Goal: Task Accomplishment & Management: Manage account settings

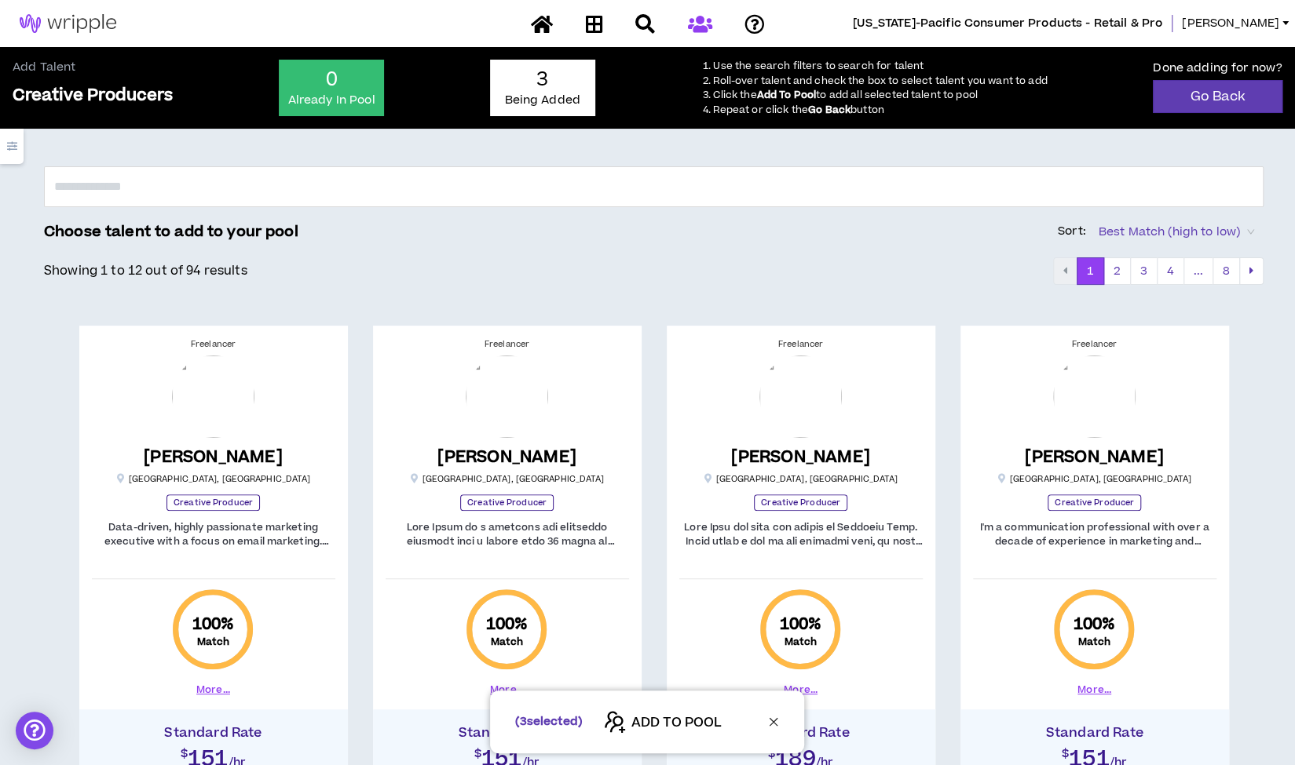
scroll to position [231, 0]
click at [647, 716] on span "ADD TO POOL" at bounding box center [676, 723] width 90 height 19
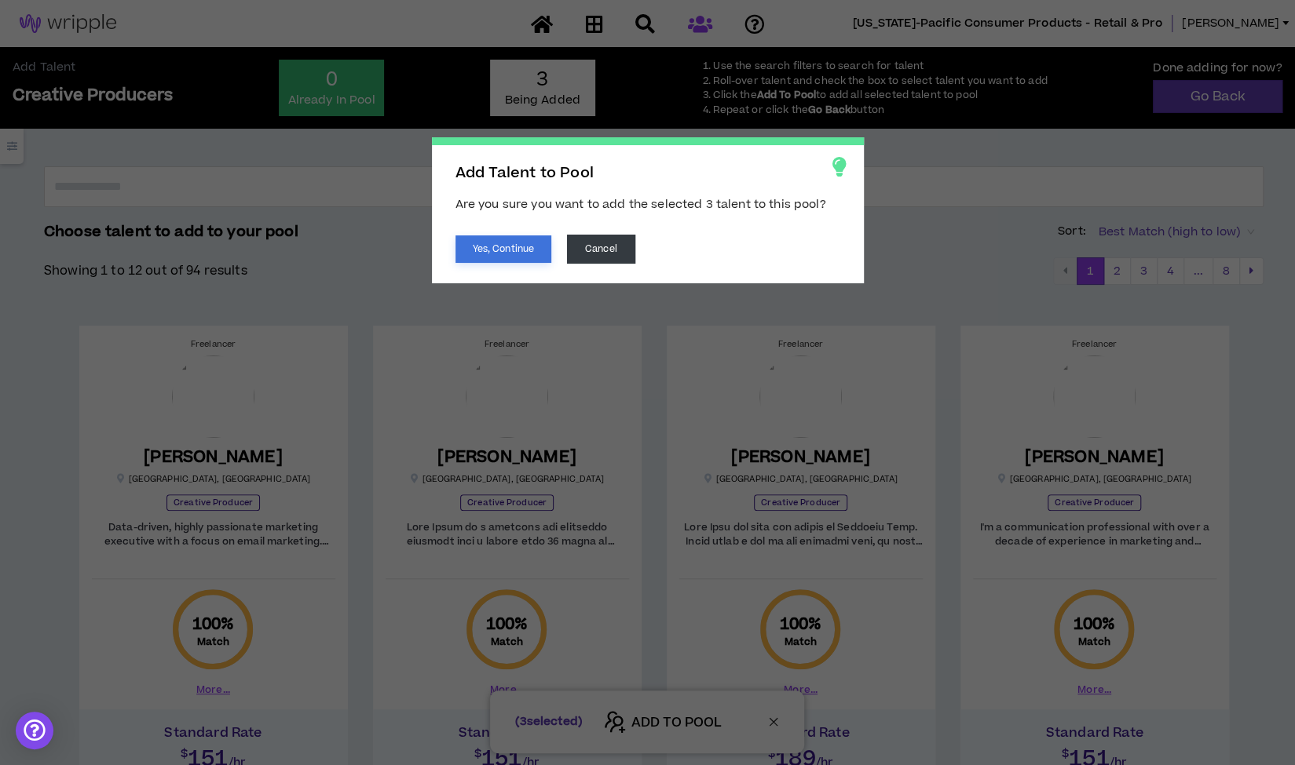
click at [502, 254] on button "Yes, Continue" at bounding box center [503, 249] width 96 height 27
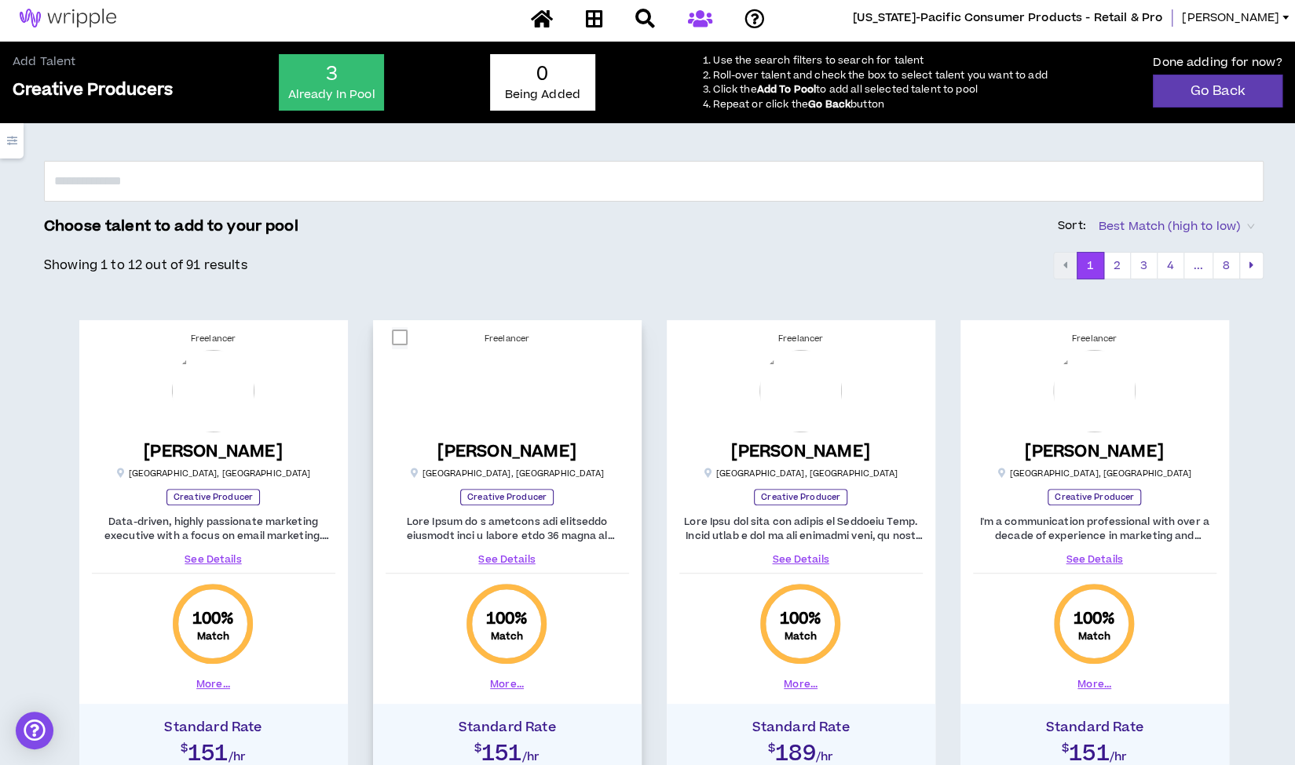
scroll to position [5, 0]
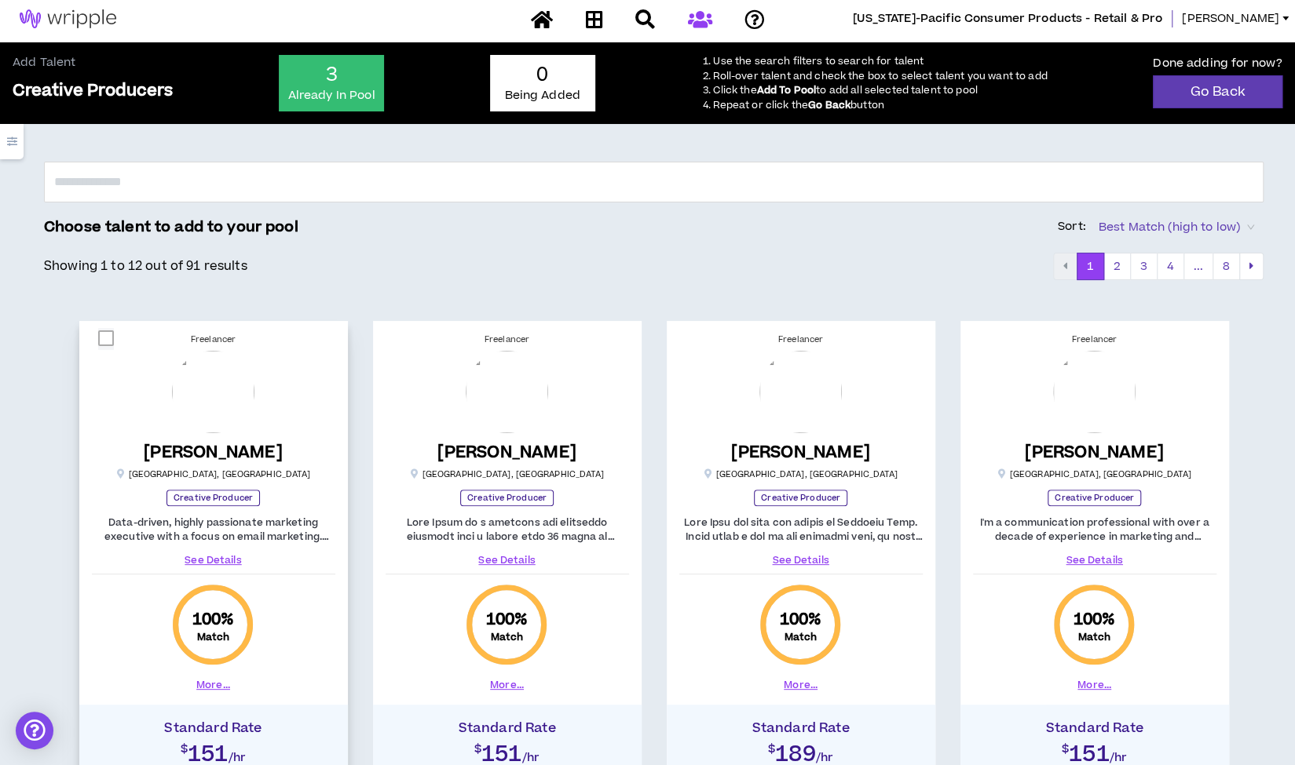
click at [206, 559] on link "See Details" at bounding box center [213, 561] width 243 height 14
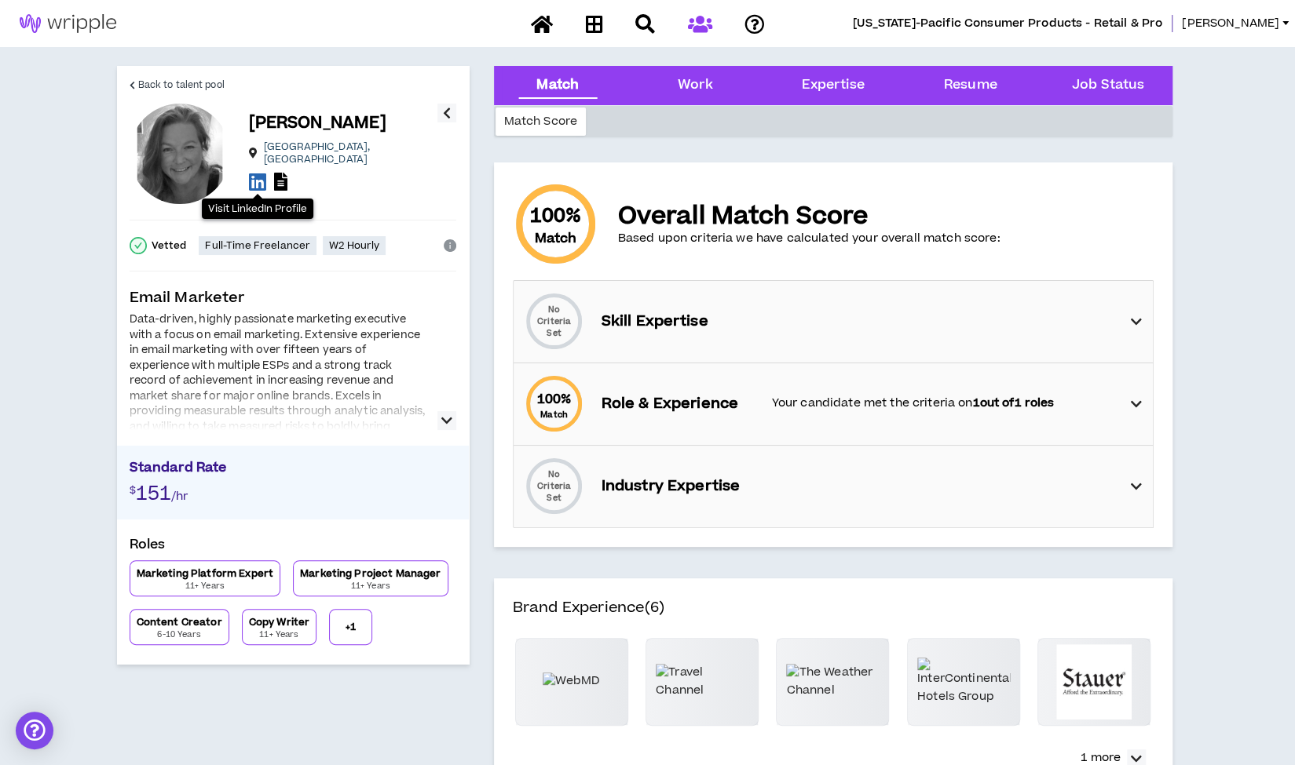
click at [250, 178] on icon at bounding box center [257, 182] width 17 height 20
click at [182, 81] on span "Back to talent pool" at bounding box center [181, 85] width 86 height 15
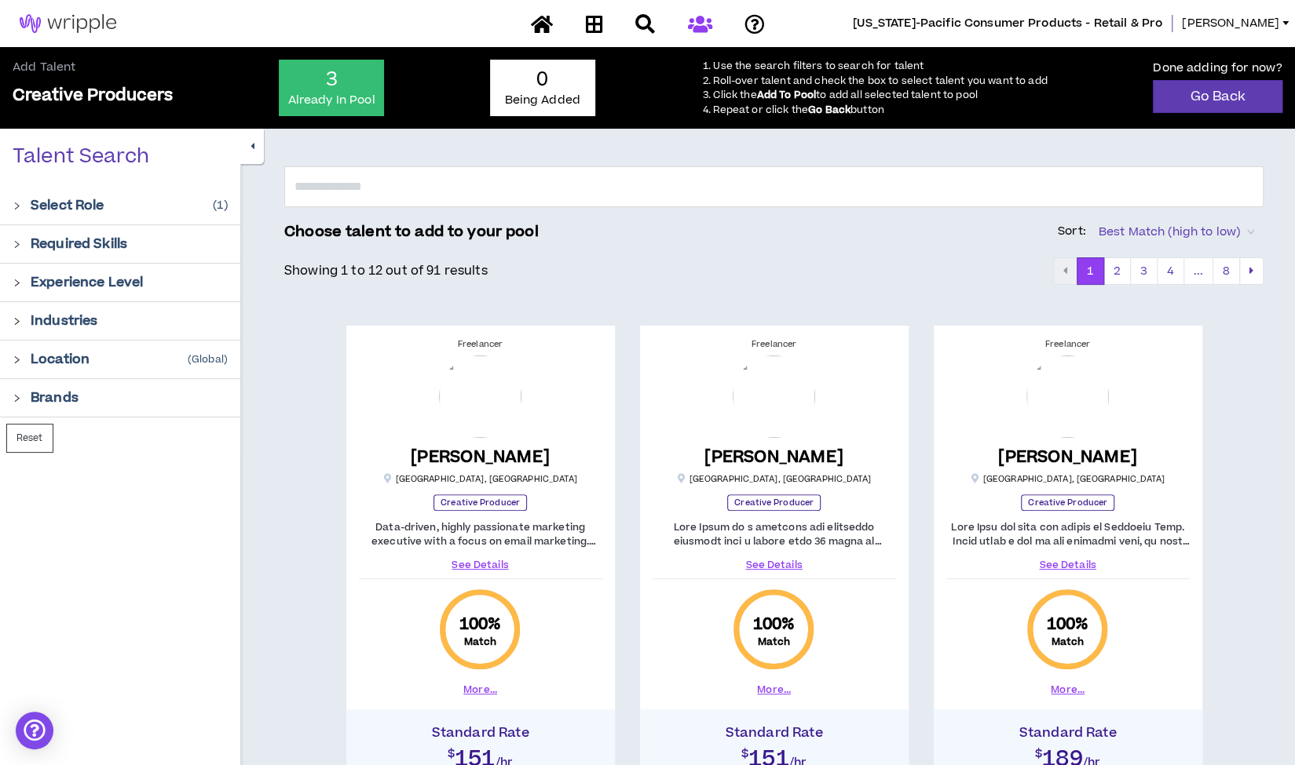
click at [247, 155] on button "button" at bounding box center [252, 146] width 24 height 35
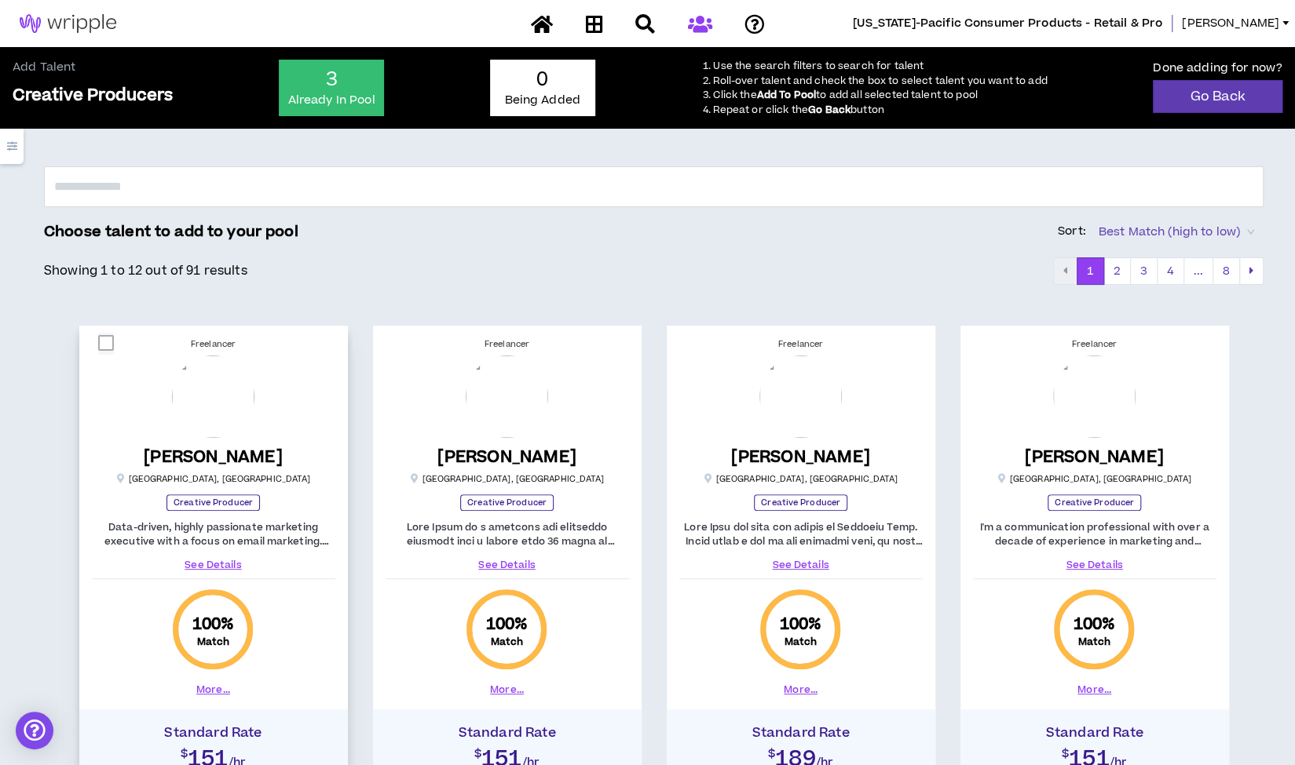
click at [217, 561] on link "See Details" at bounding box center [213, 565] width 243 height 14
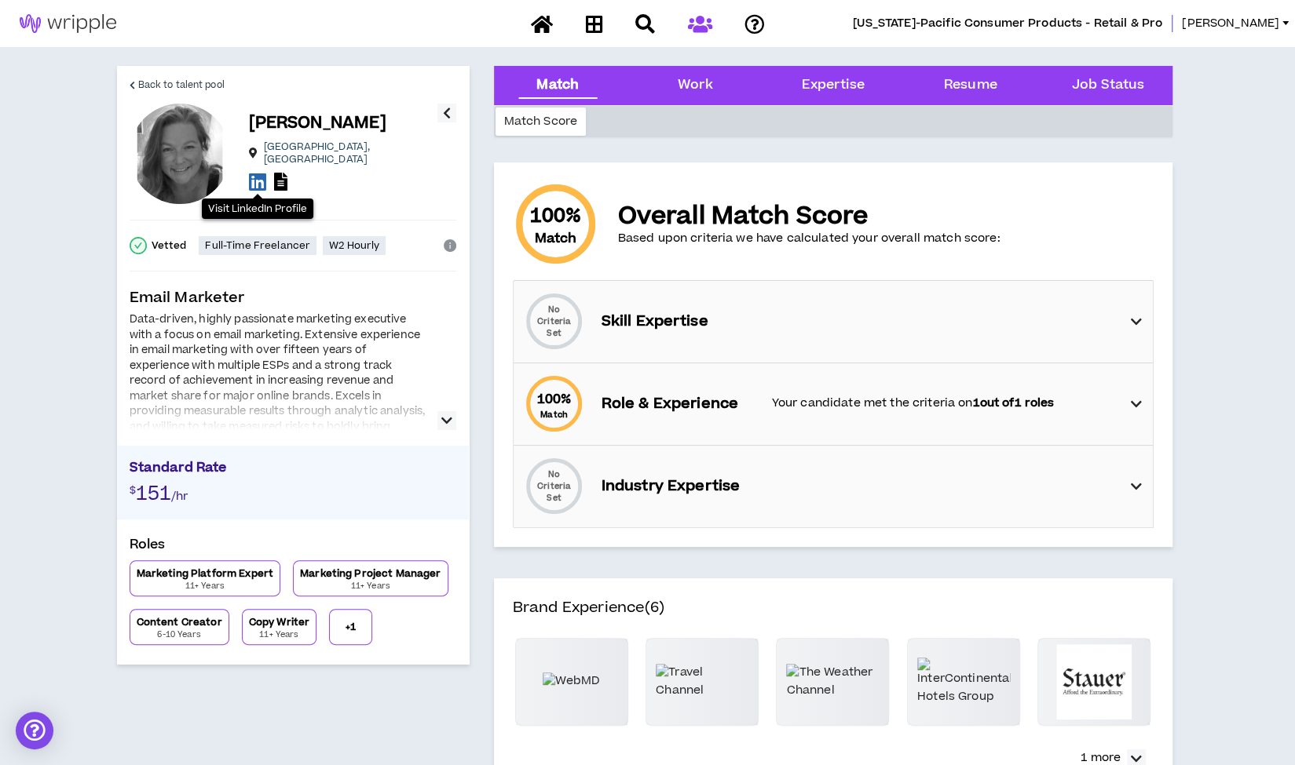
click at [258, 174] on icon at bounding box center [257, 182] width 17 height 20
click at [162, 83] on span "Back to talent pool" at bounding box center [181, 85] width 86 height 15
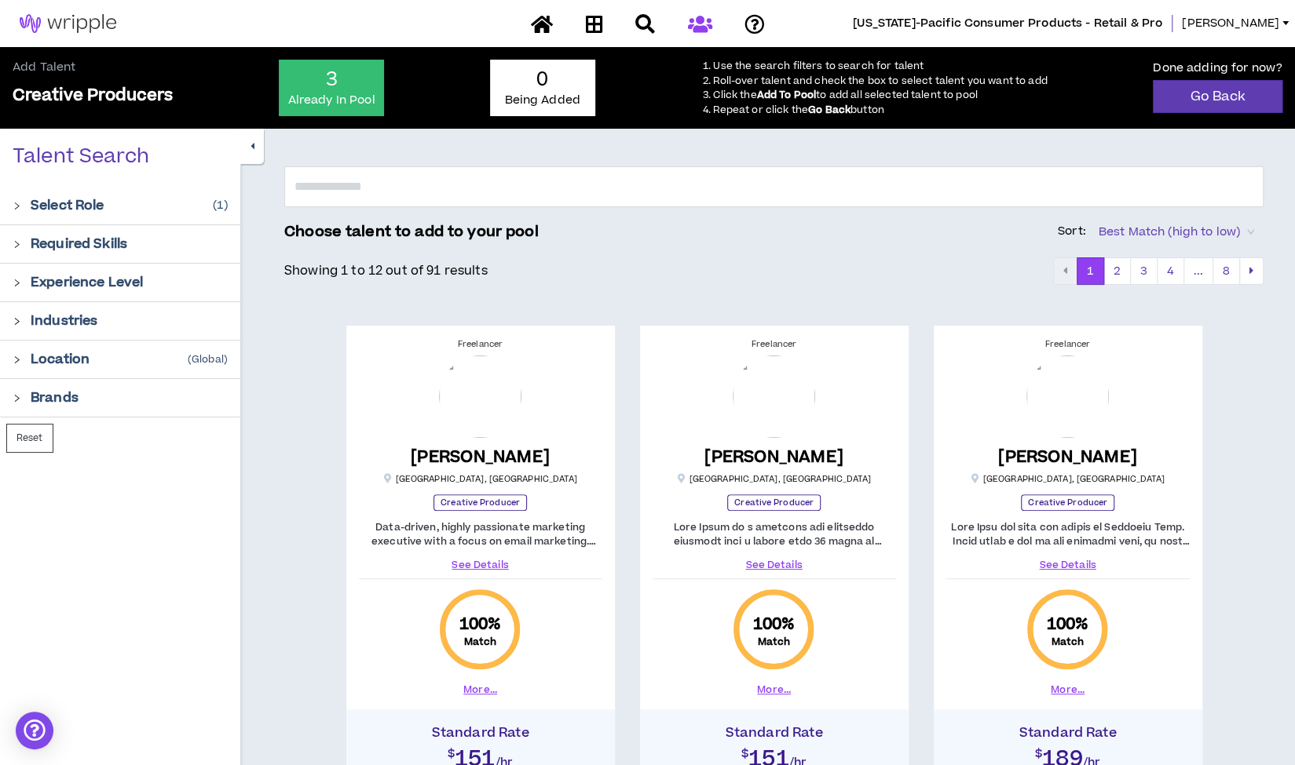
click at [240, 148] on button "button" at bounding box center [252, 146] width 24 height 35
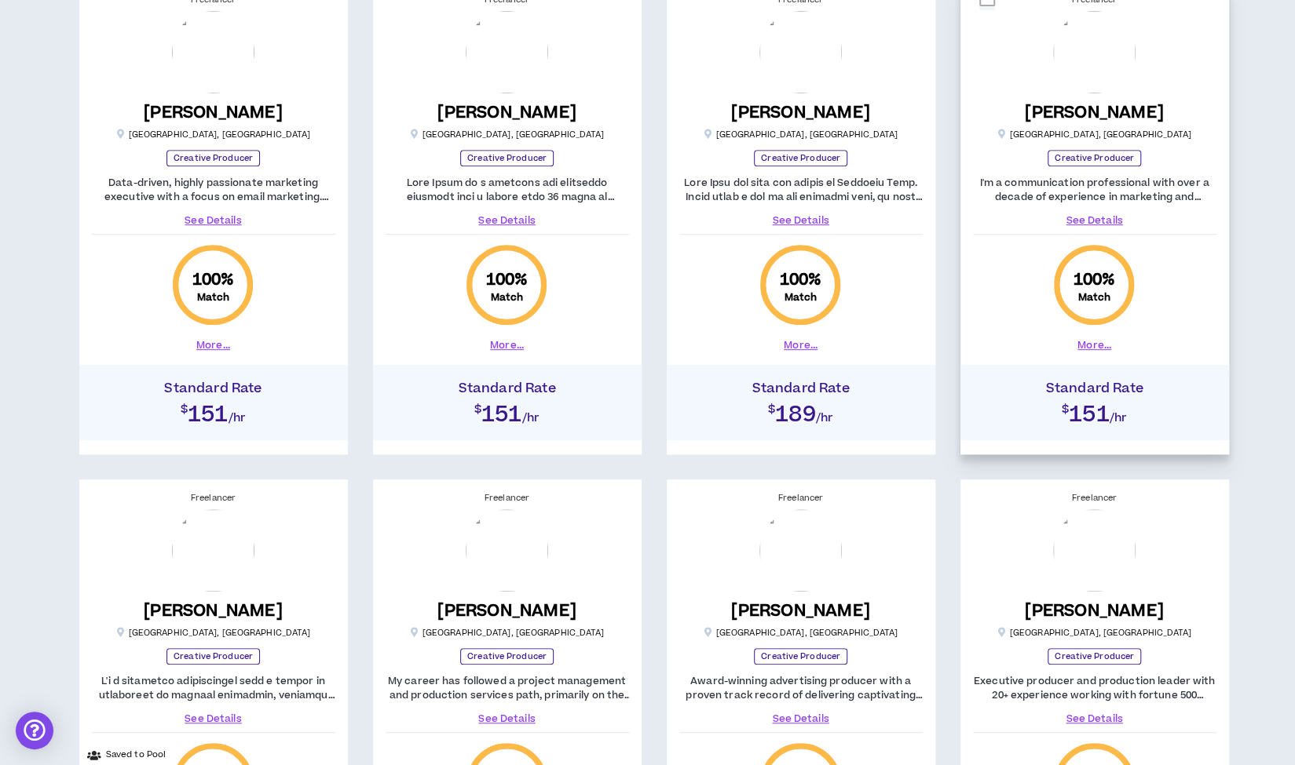
scroll to position [345, 0]
click at [1087, 217] on link "See Details" at bounding box center [1094, 220] width 243 height 14
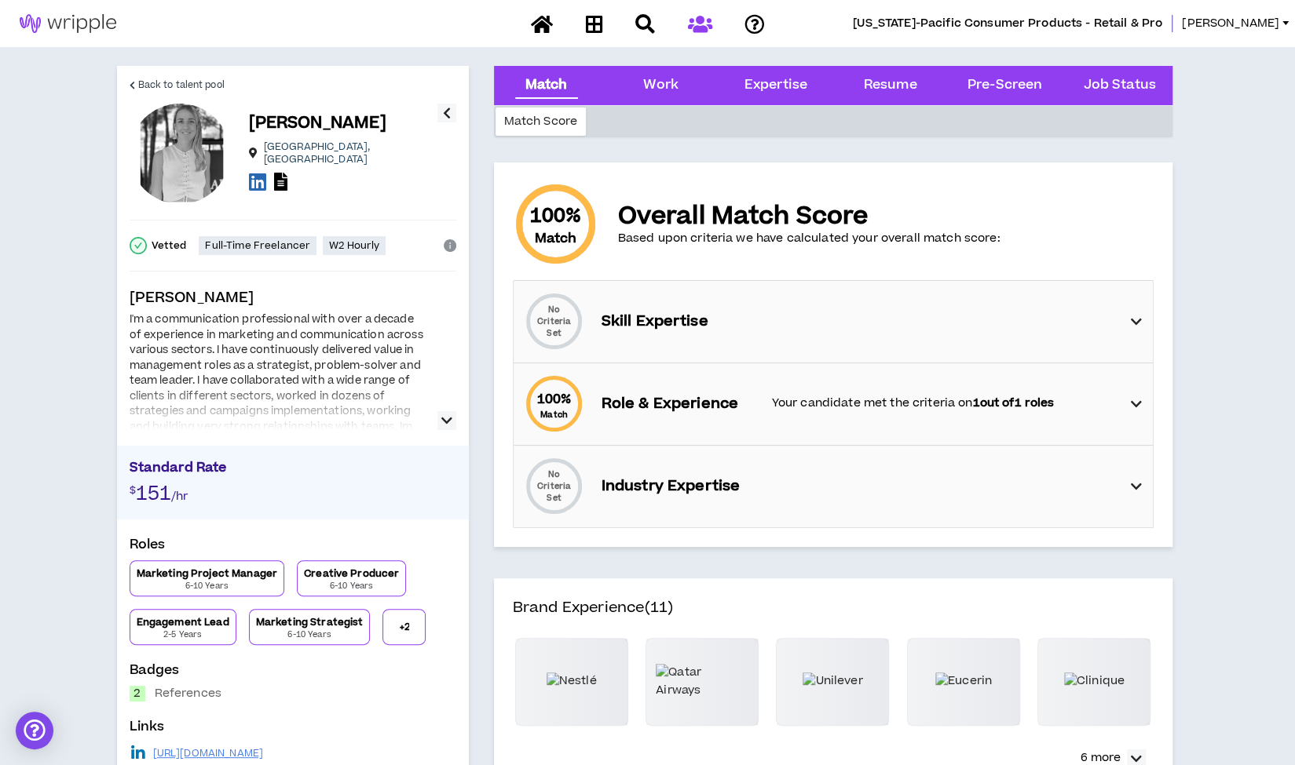
click at [444, 424] on icon "button" at bounding box center [446, 420] width 11 height 19
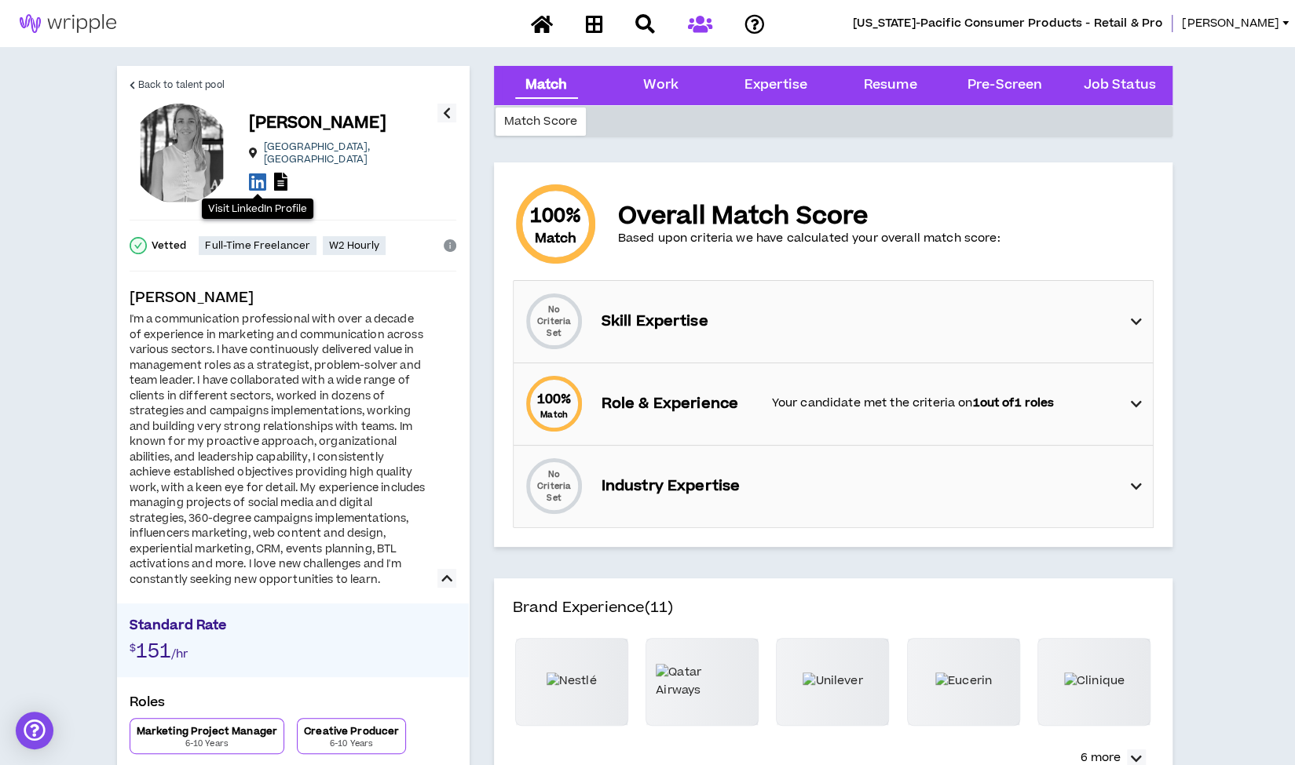
click at [261, 172] on icon at bounding box center [257, 182] width 17 height 20
click at [141, 86] on span "Back to talent pool" at bounding box center [181, 85] width 86 height 15
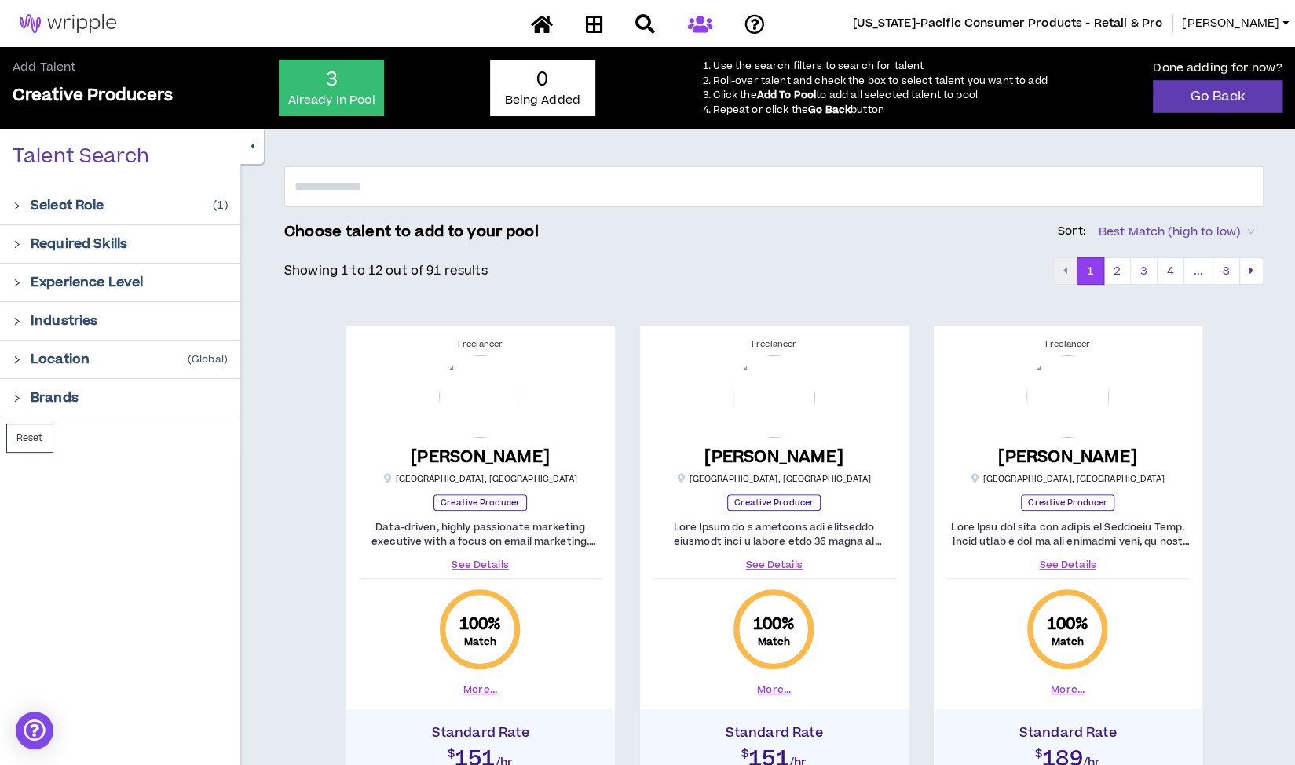
click at [245, 137] on button "button" at bounding box center [252, 146] width 24 height 35
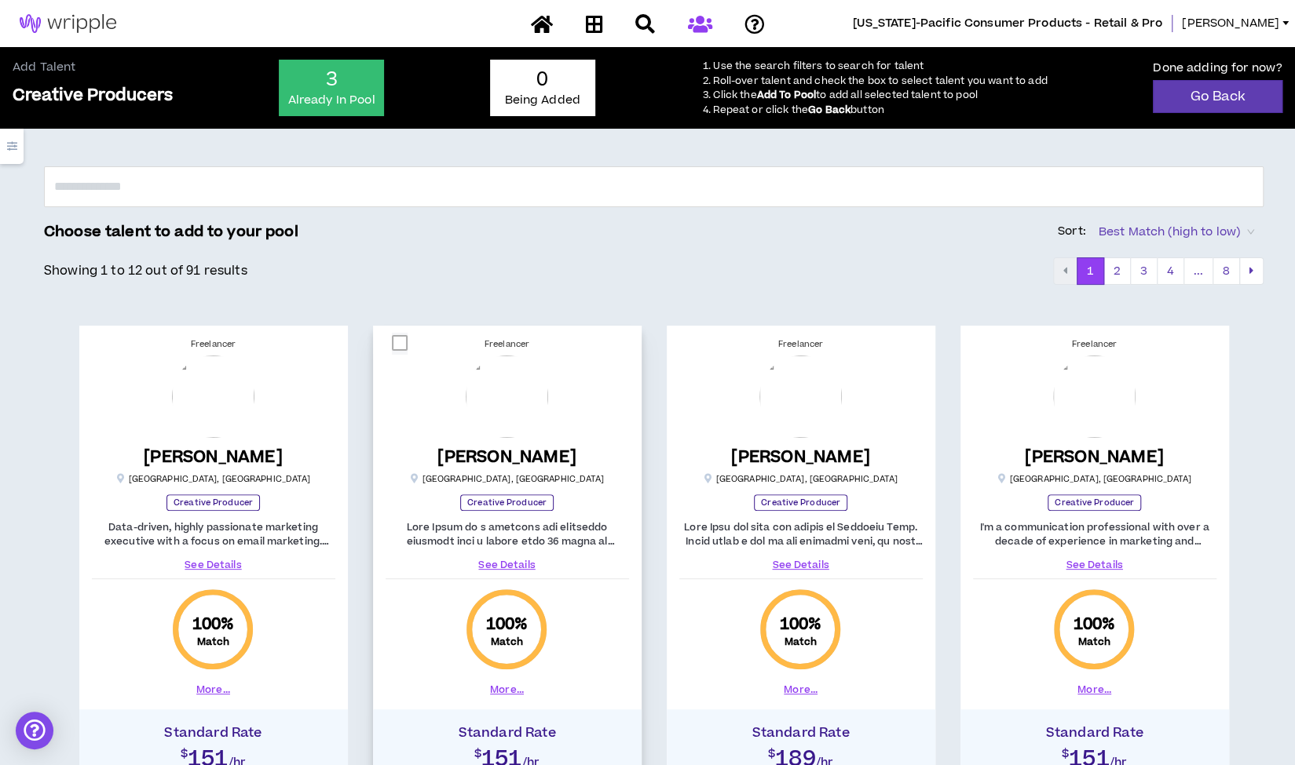
click at [518, 564] on link "See Details" at bounding box center [506, 565] width 243 height 14
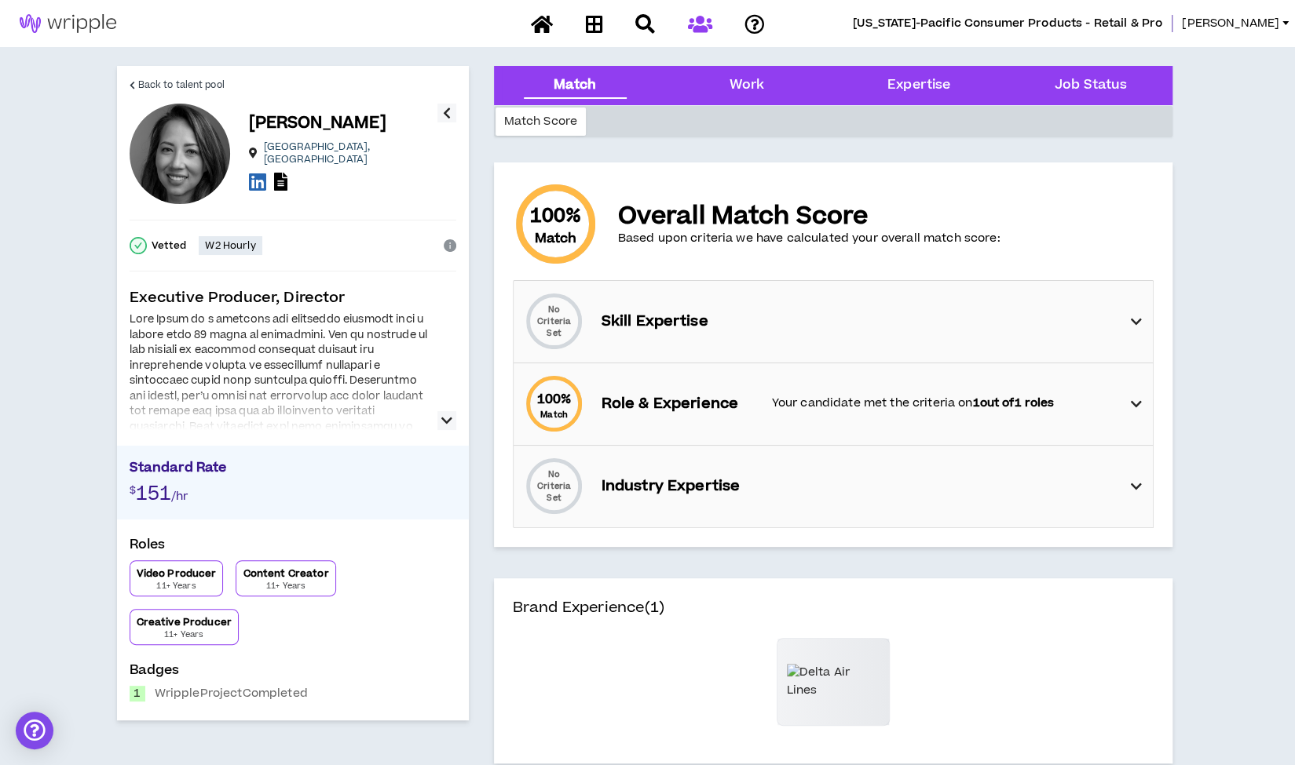
click at [446, 421] on icon "button" at bounding box center [446, 420] width 11 height 19
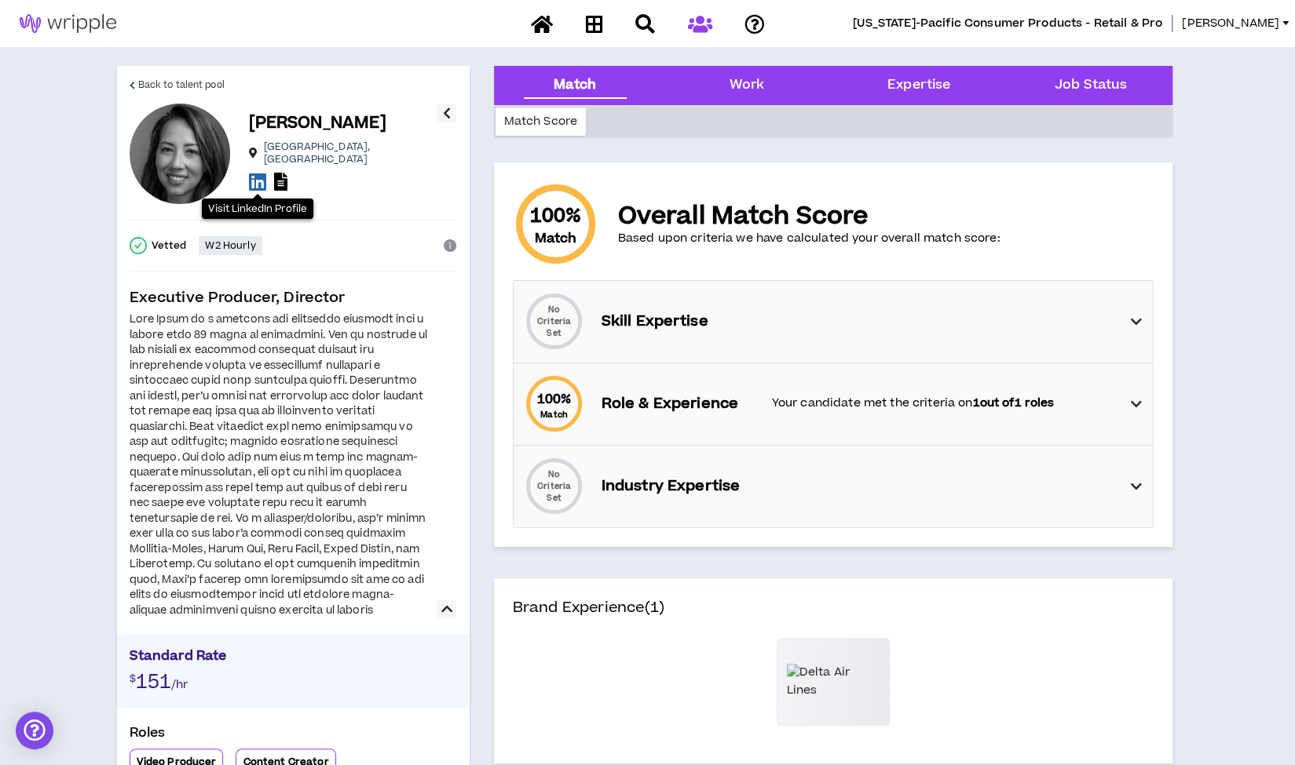
click at [261, 178] on icon at bounding box center [257, 182] width 17 height 20
